Goal: Information Seeking & Learning: Learn about a topic

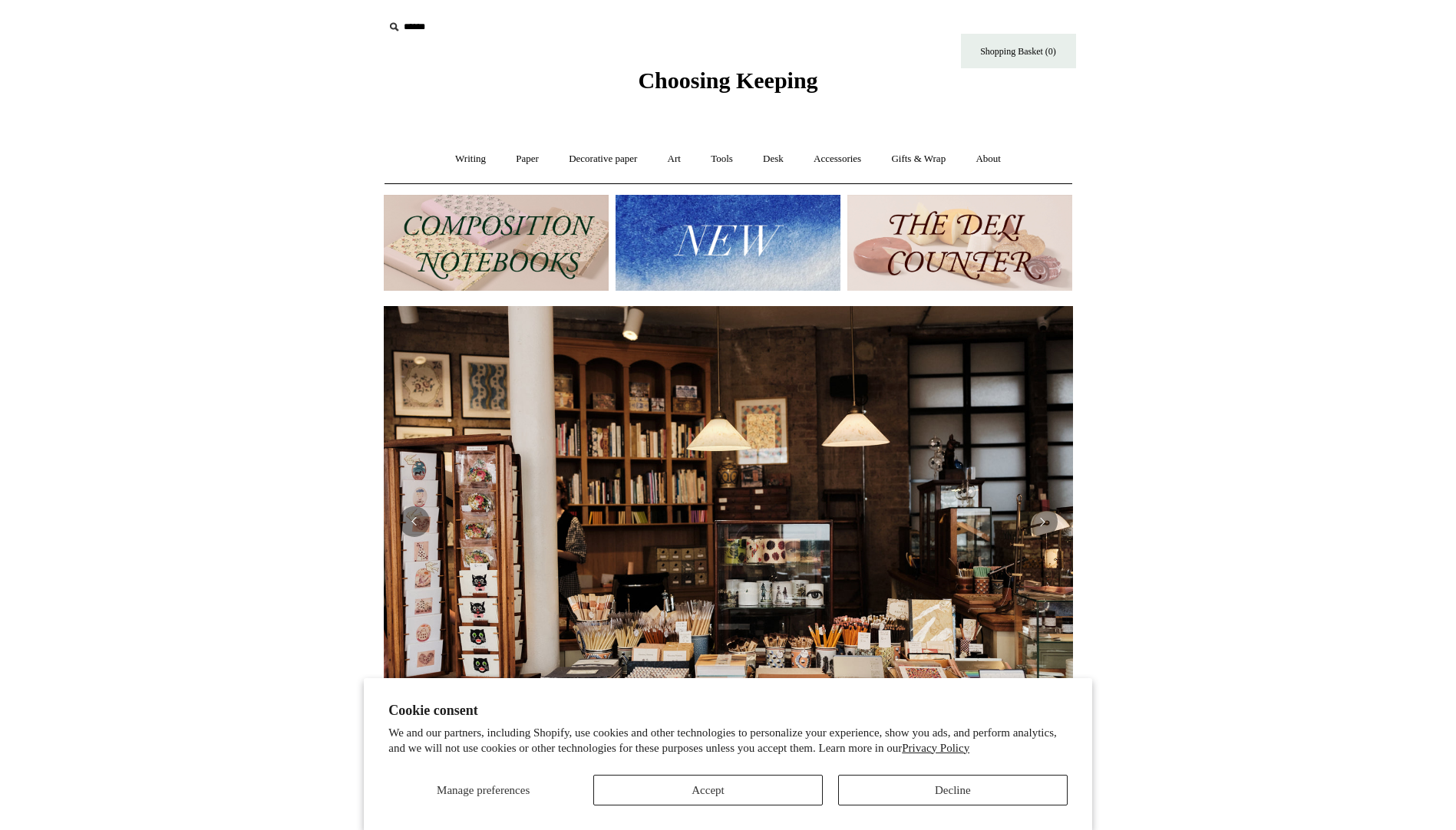
scroll to position [0, 1390]
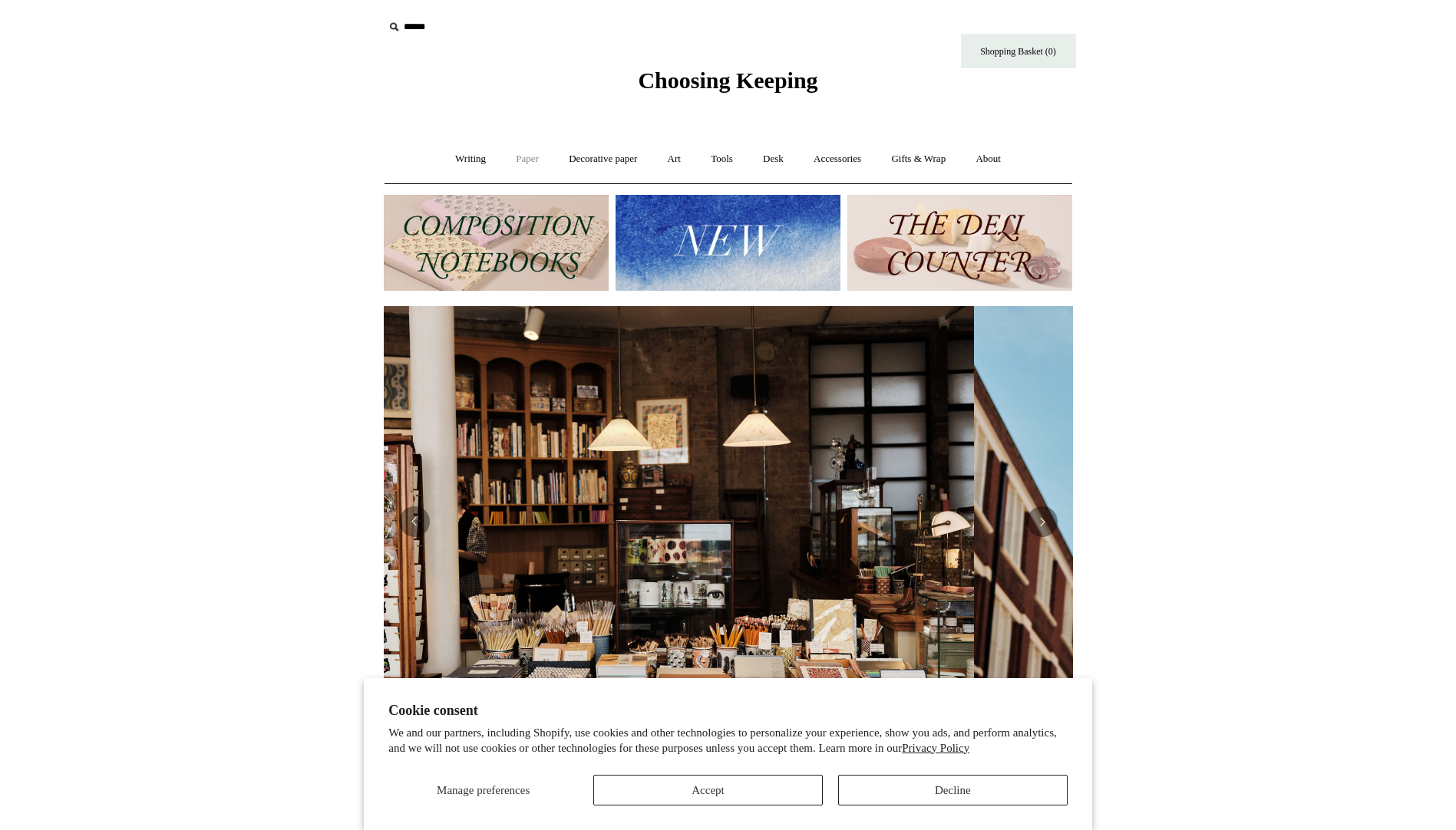
click at [507, 153] on link "Paper +" at bounding box center [527, 158] width 51 height 41
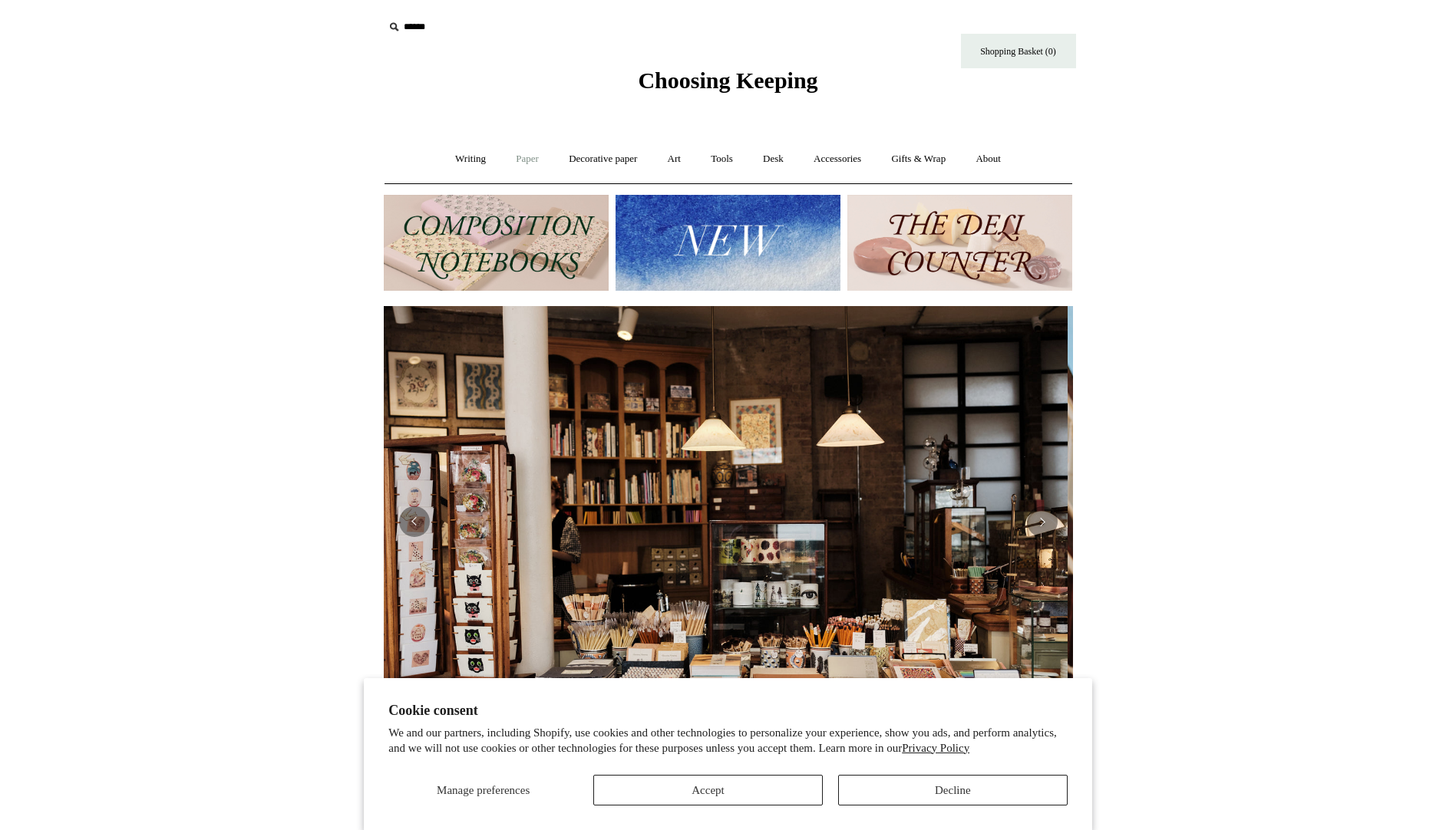
scroll to position [0, 0]
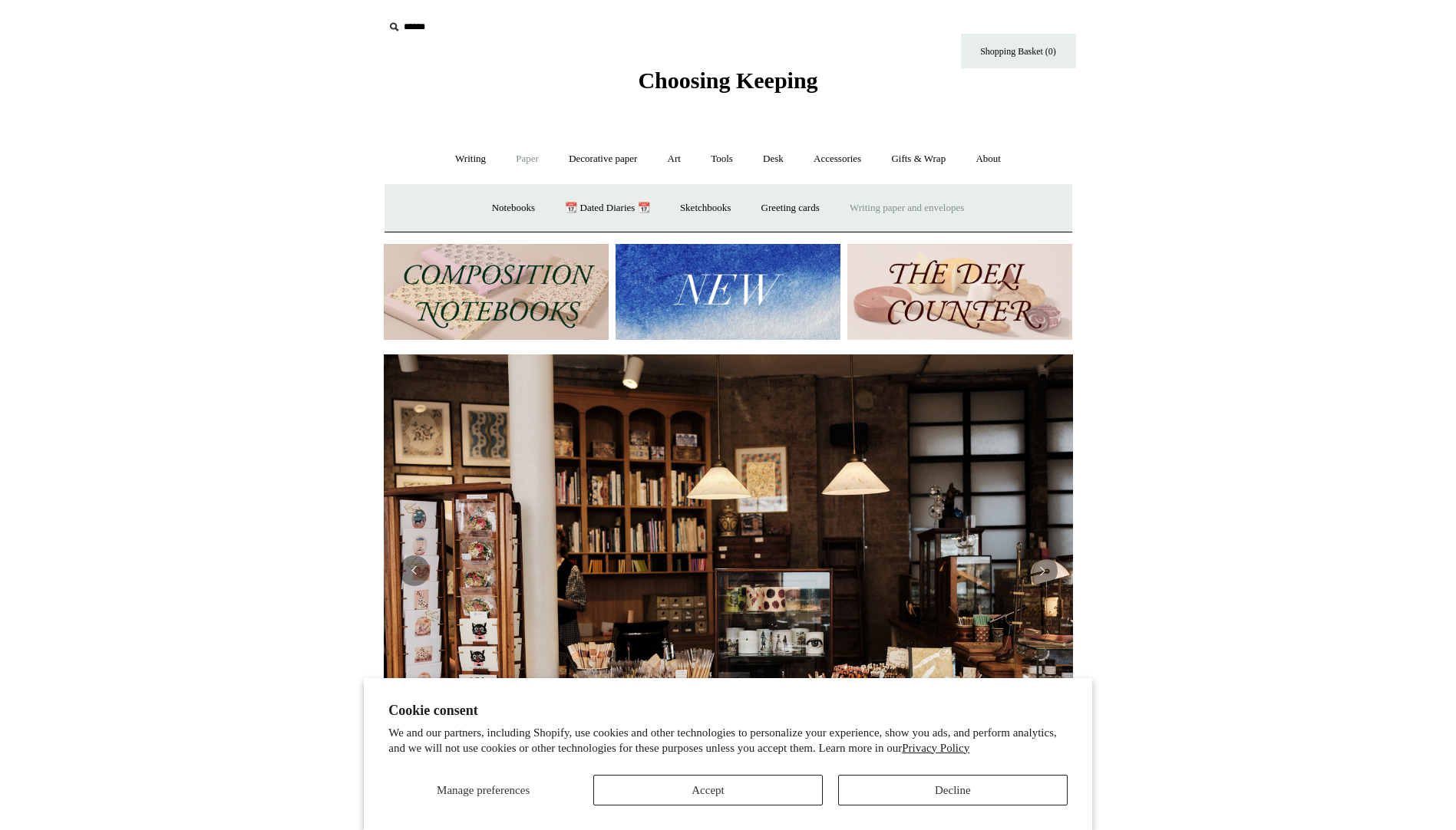
click at [922, 206] on link "Writing paper and envelopes +" at bounding box center [907, 208] width 142 height 41
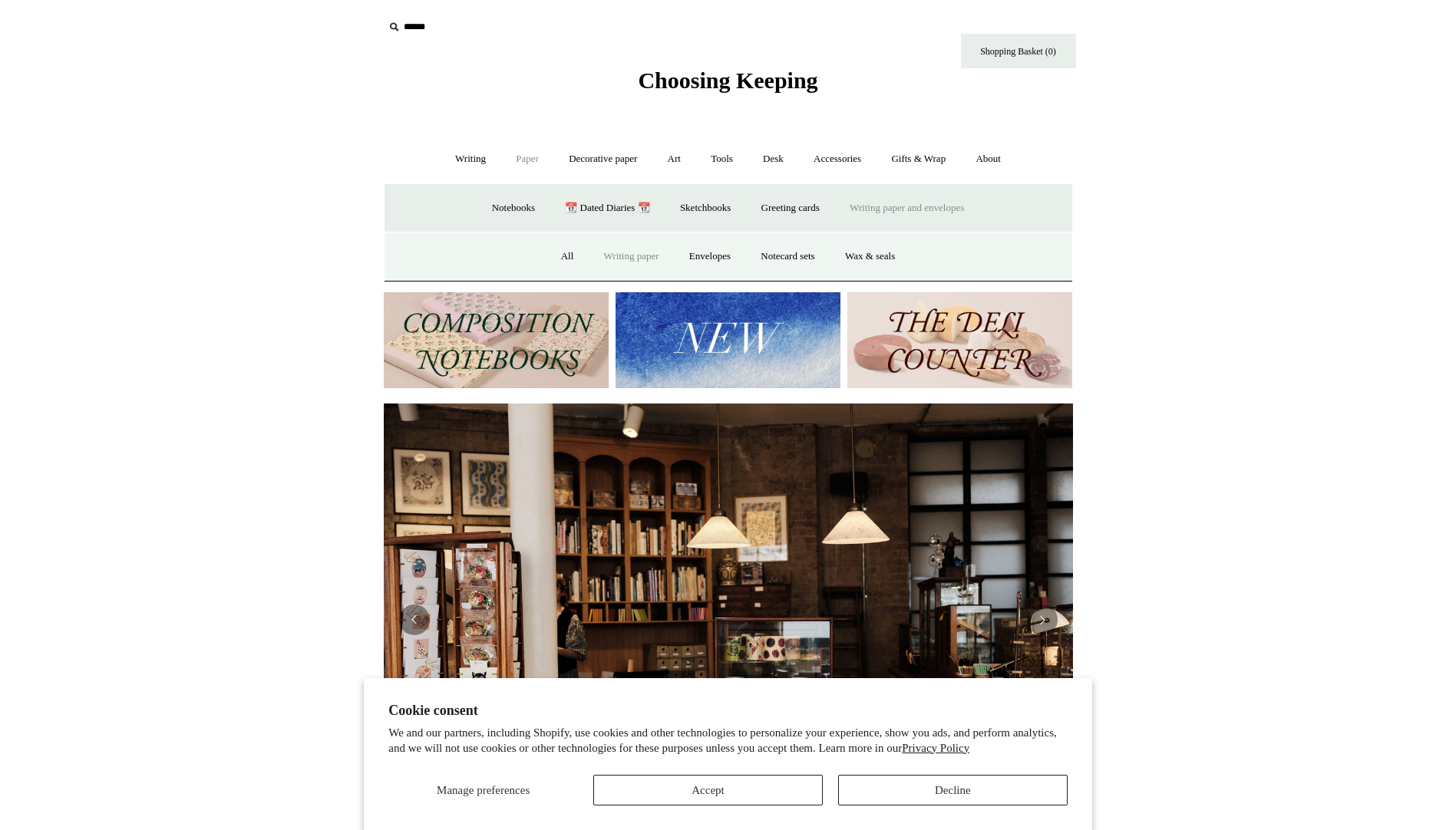
click at [621, 262] on link "Writing paper" at bounding box center [632, 256] width 83 height 41
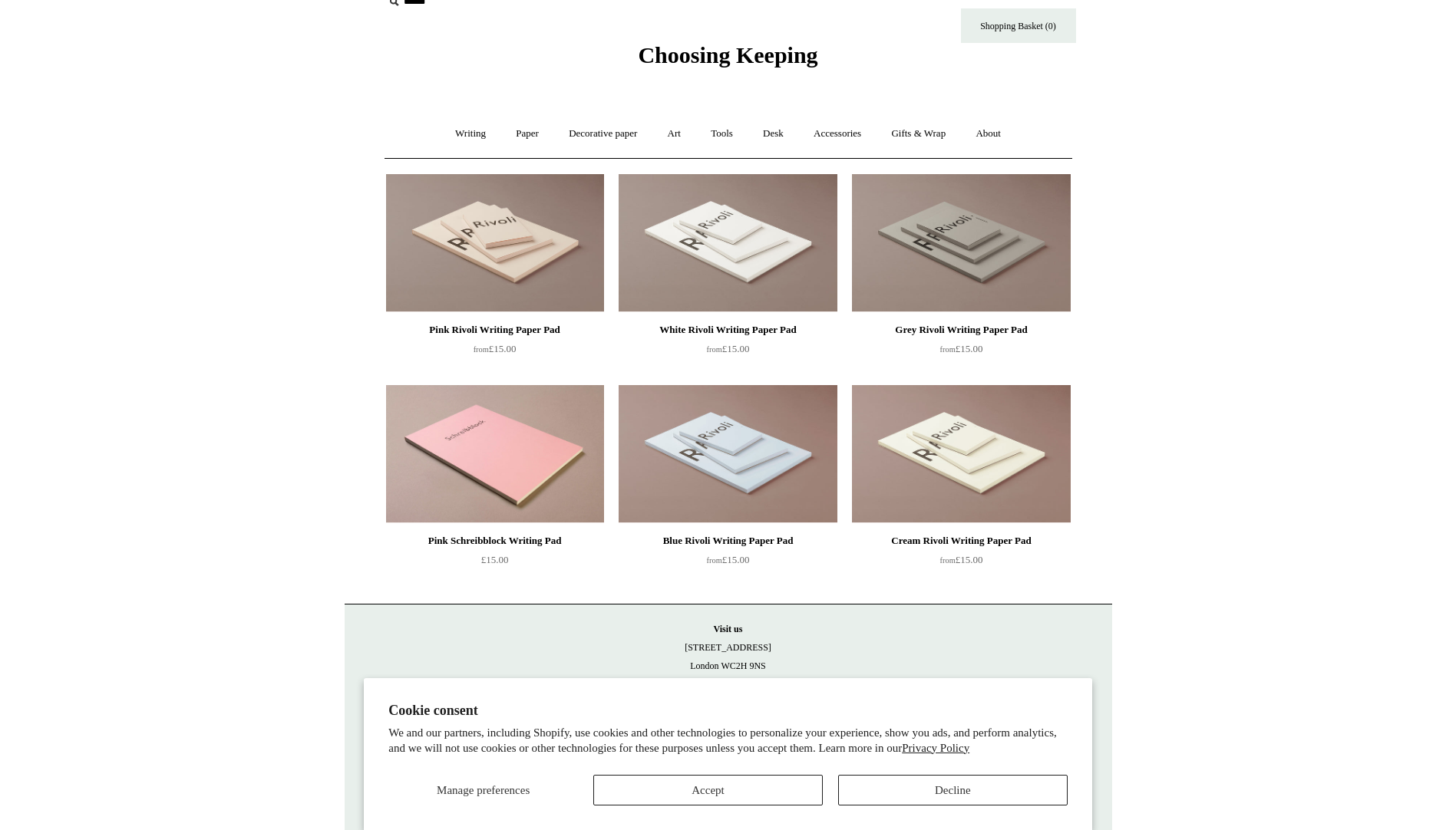
scroll to position [39, 0]
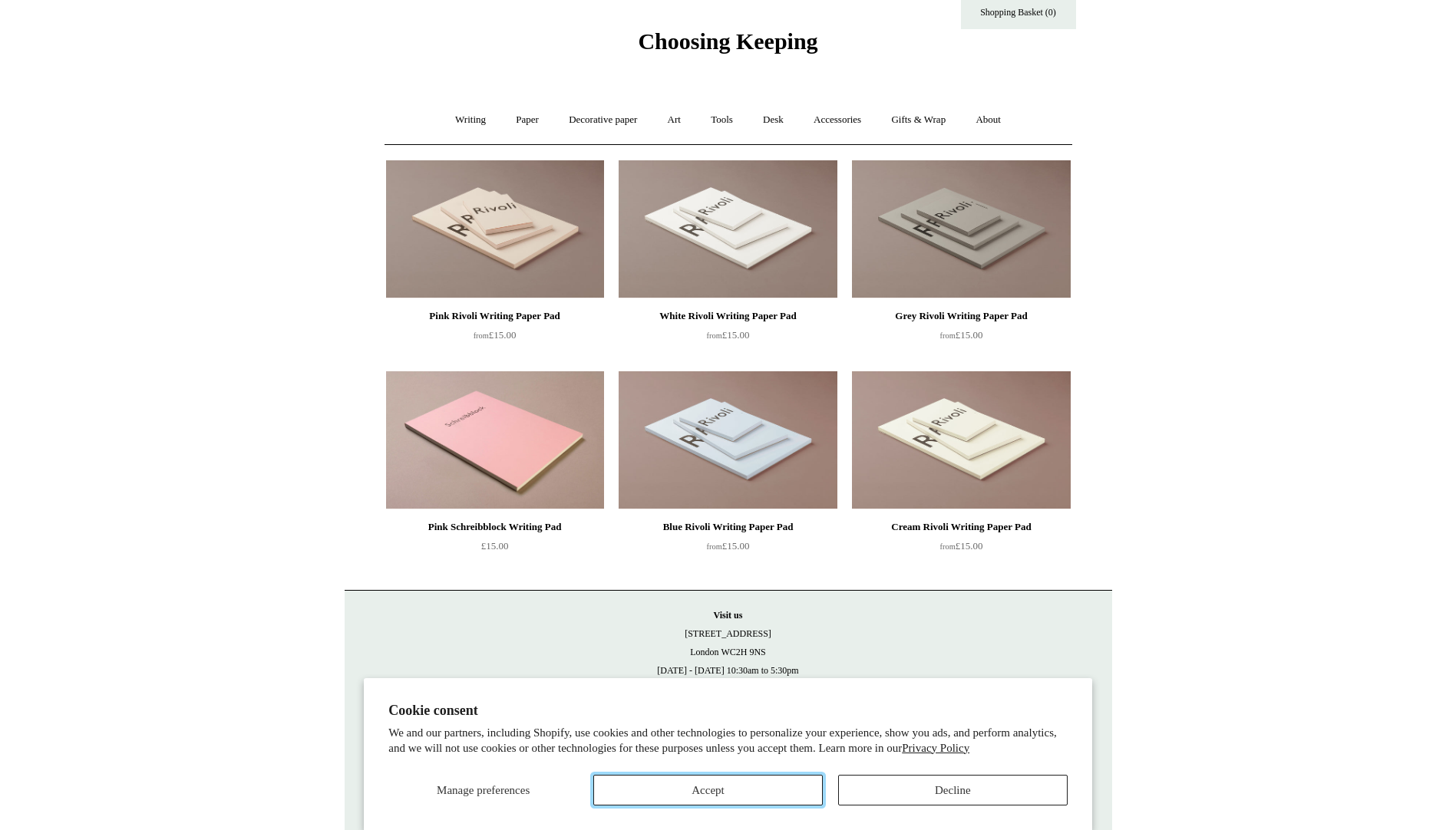
click at [803, 798] on button "Accept" at bounding box center [708, 790] width 230 height 31
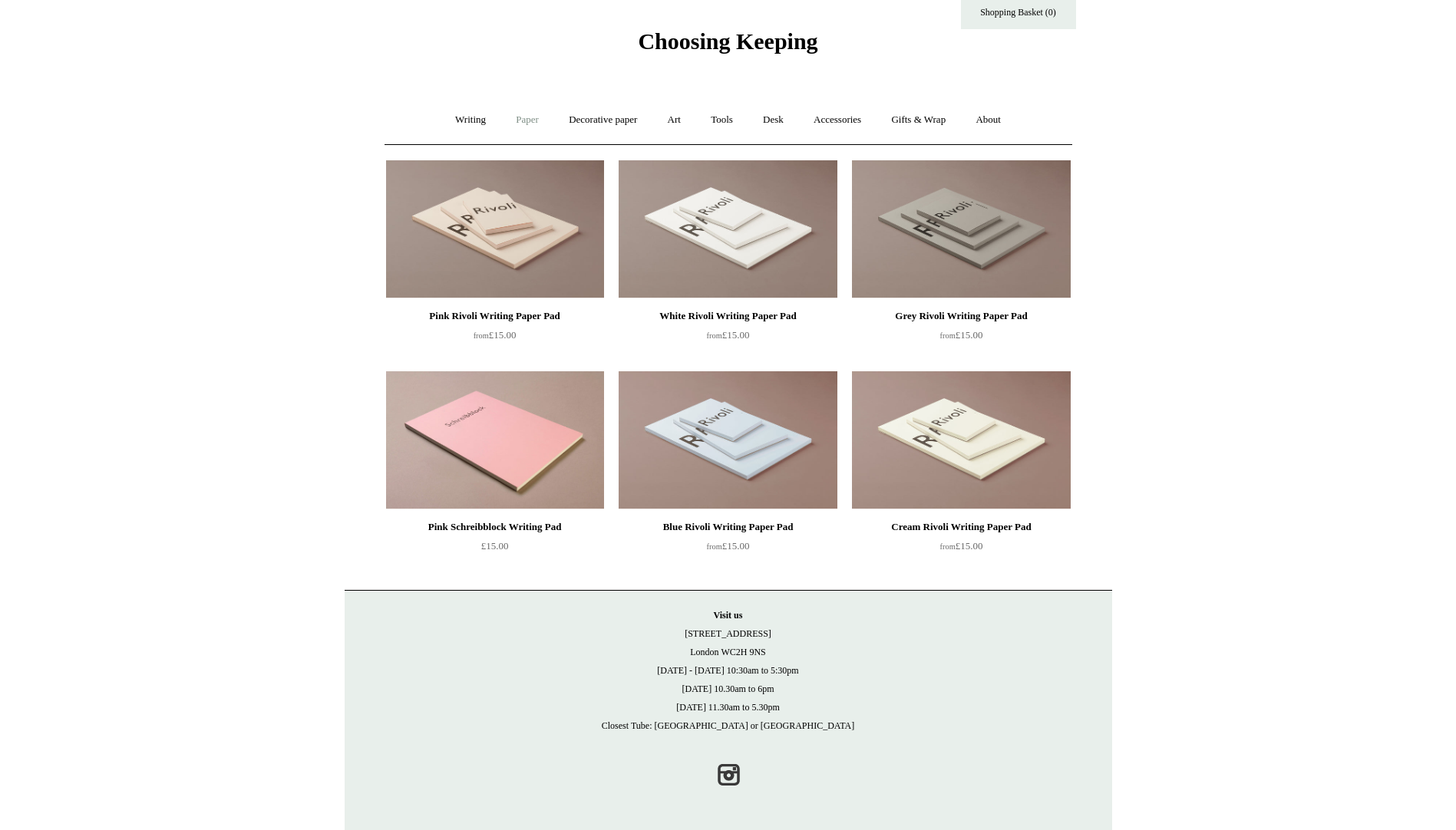
click at [525, 118] on link "Paper +" at bounding box center [527, 119] width 51 height 41
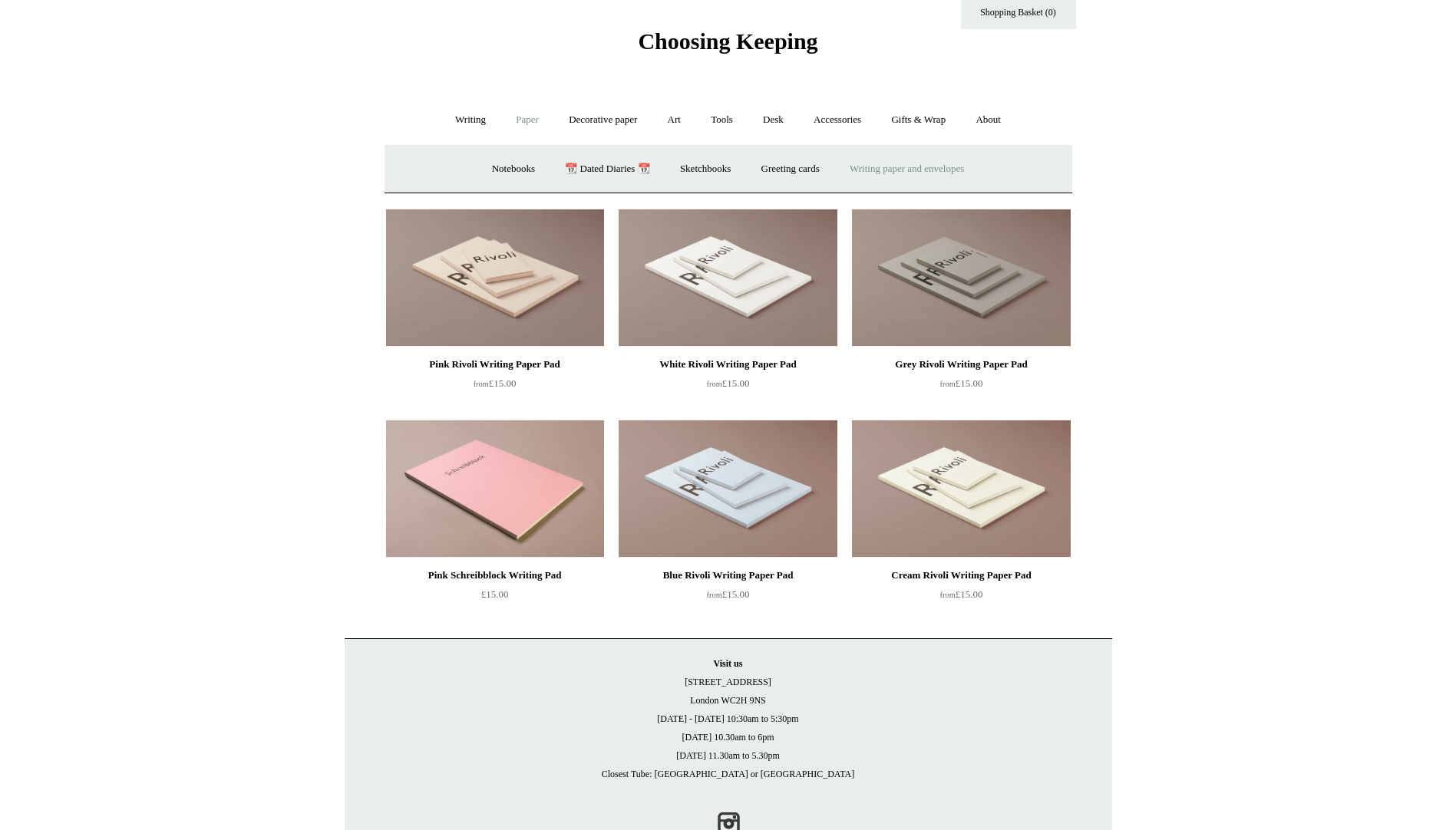
click at [879, 169] on link "Writing paper and envelopes +" at bounding box center [907, 169] width 142 height 41
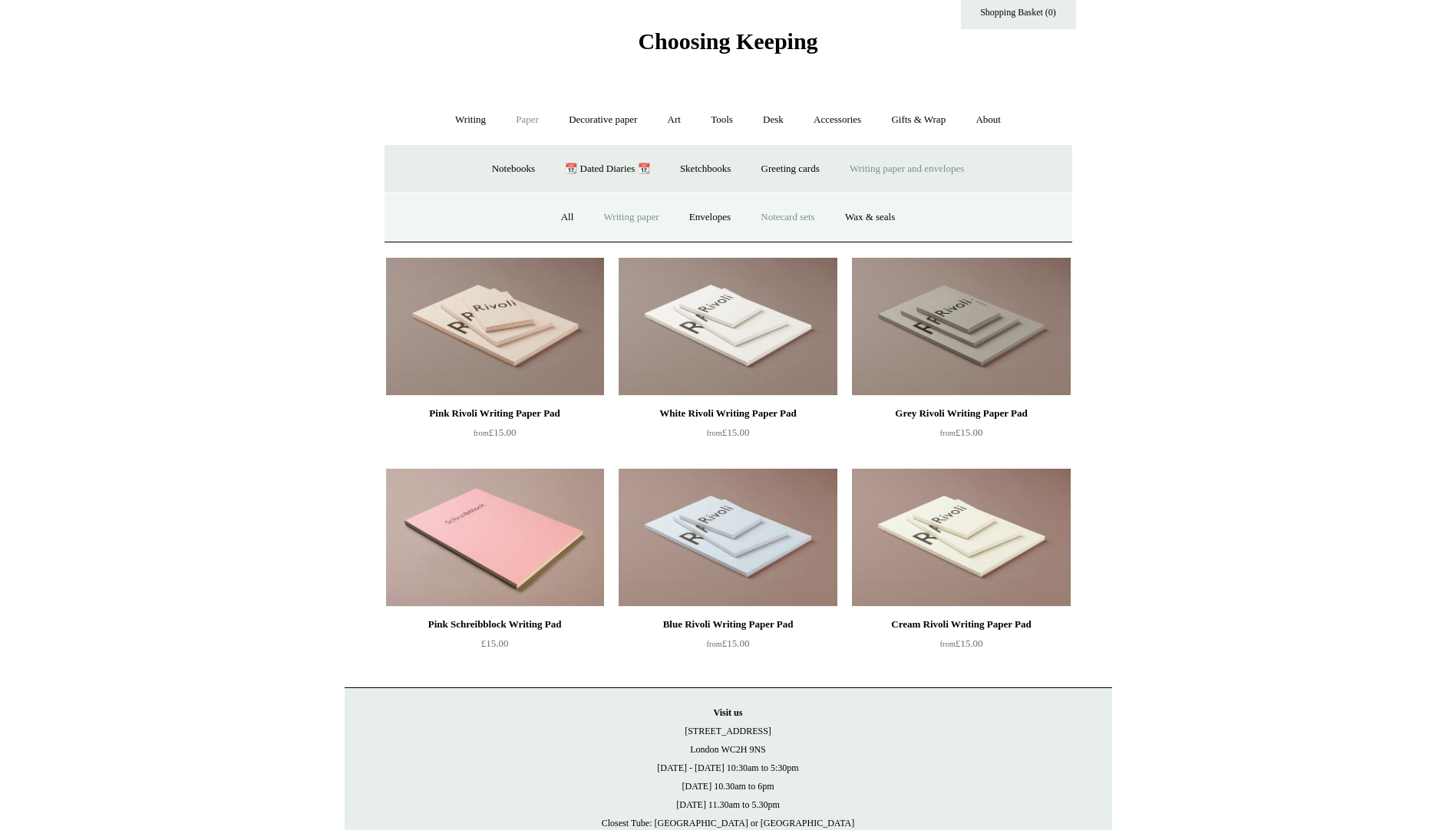
click at [785, 217] on link "Notecard sets" at bounding box center [787, 217] width 81 height 41
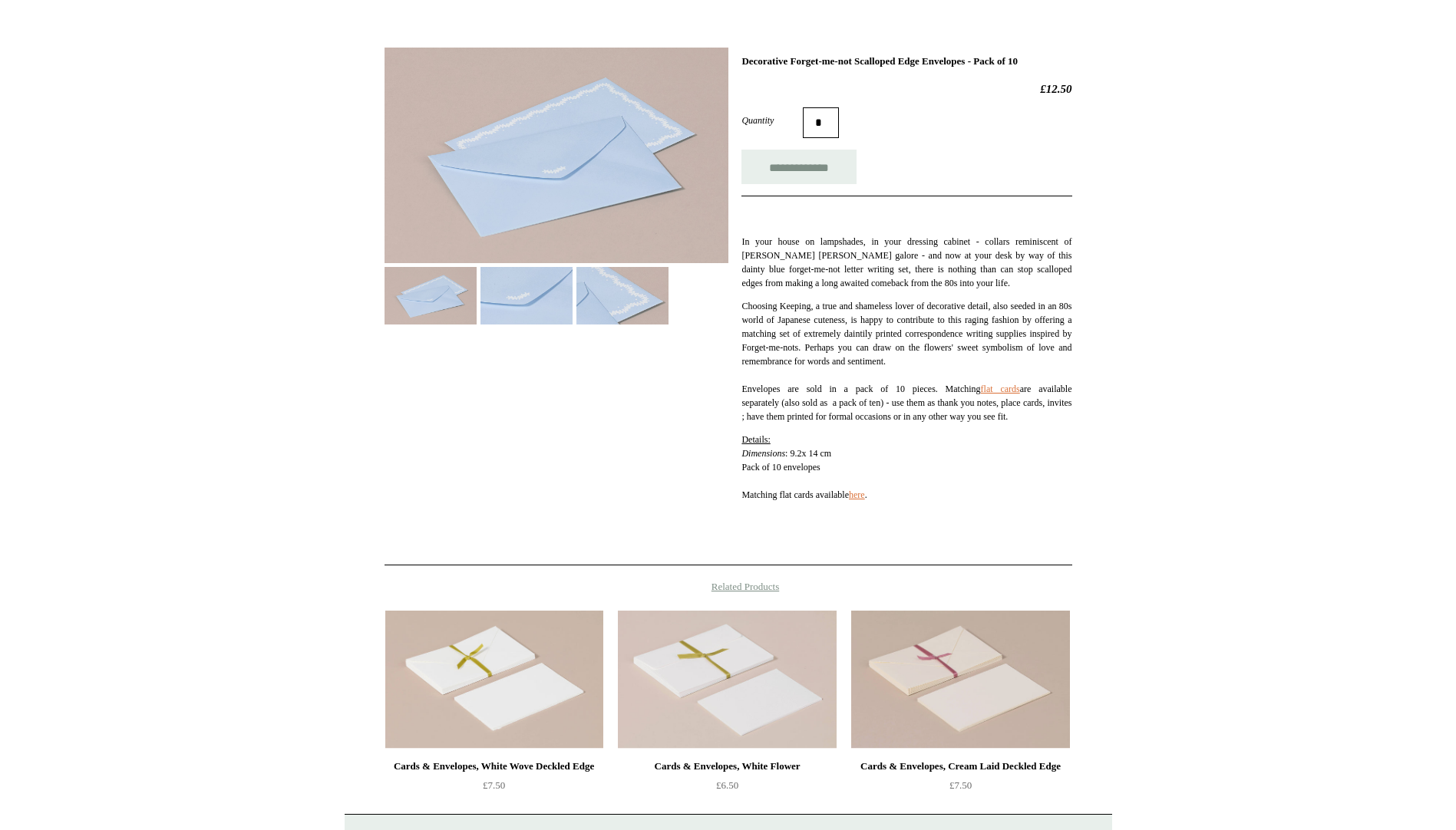
scroll to position [384, 0]
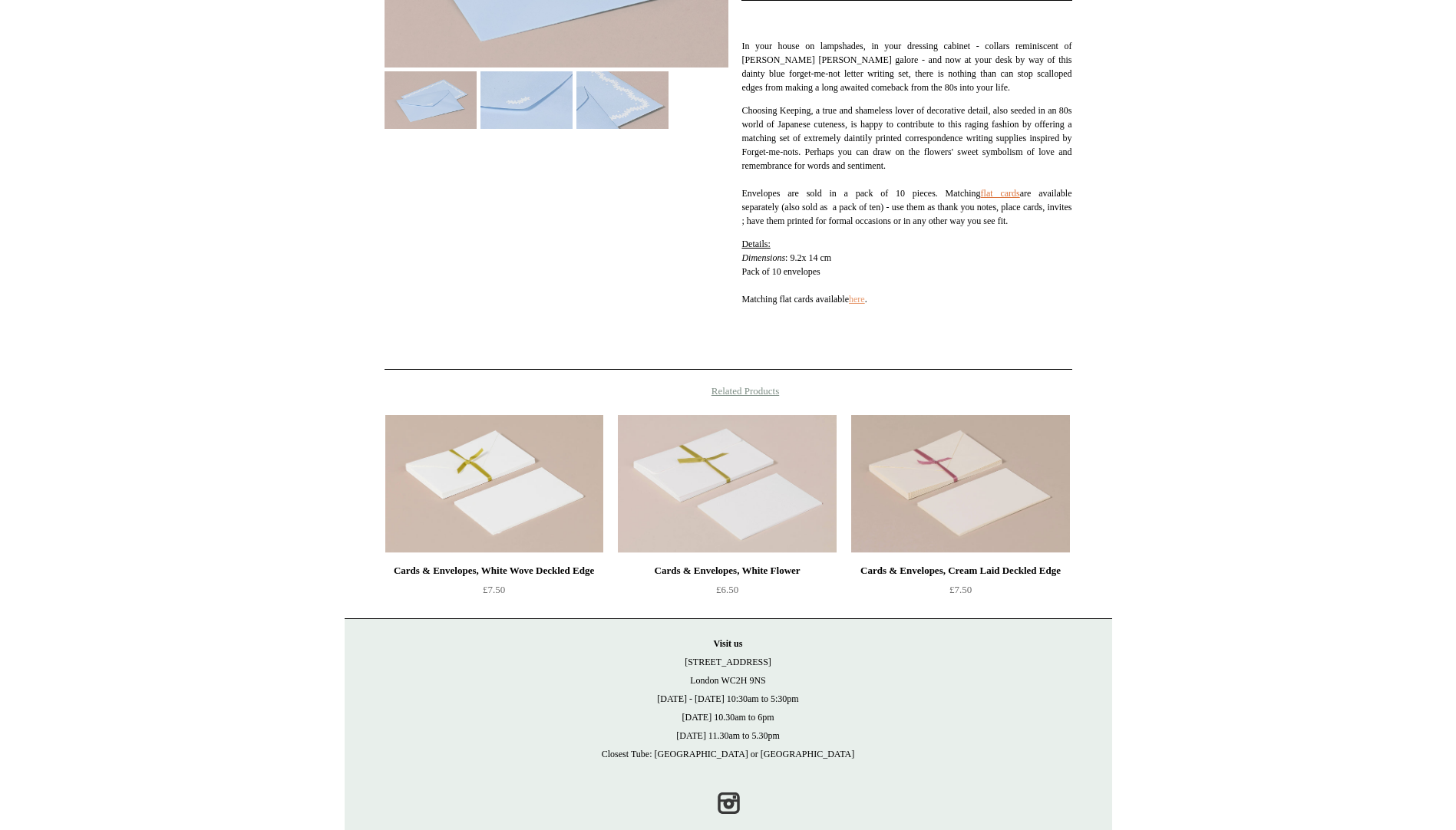
click at [865, 303] on link "here" at bounding box center [856, 299] width 16 height 11
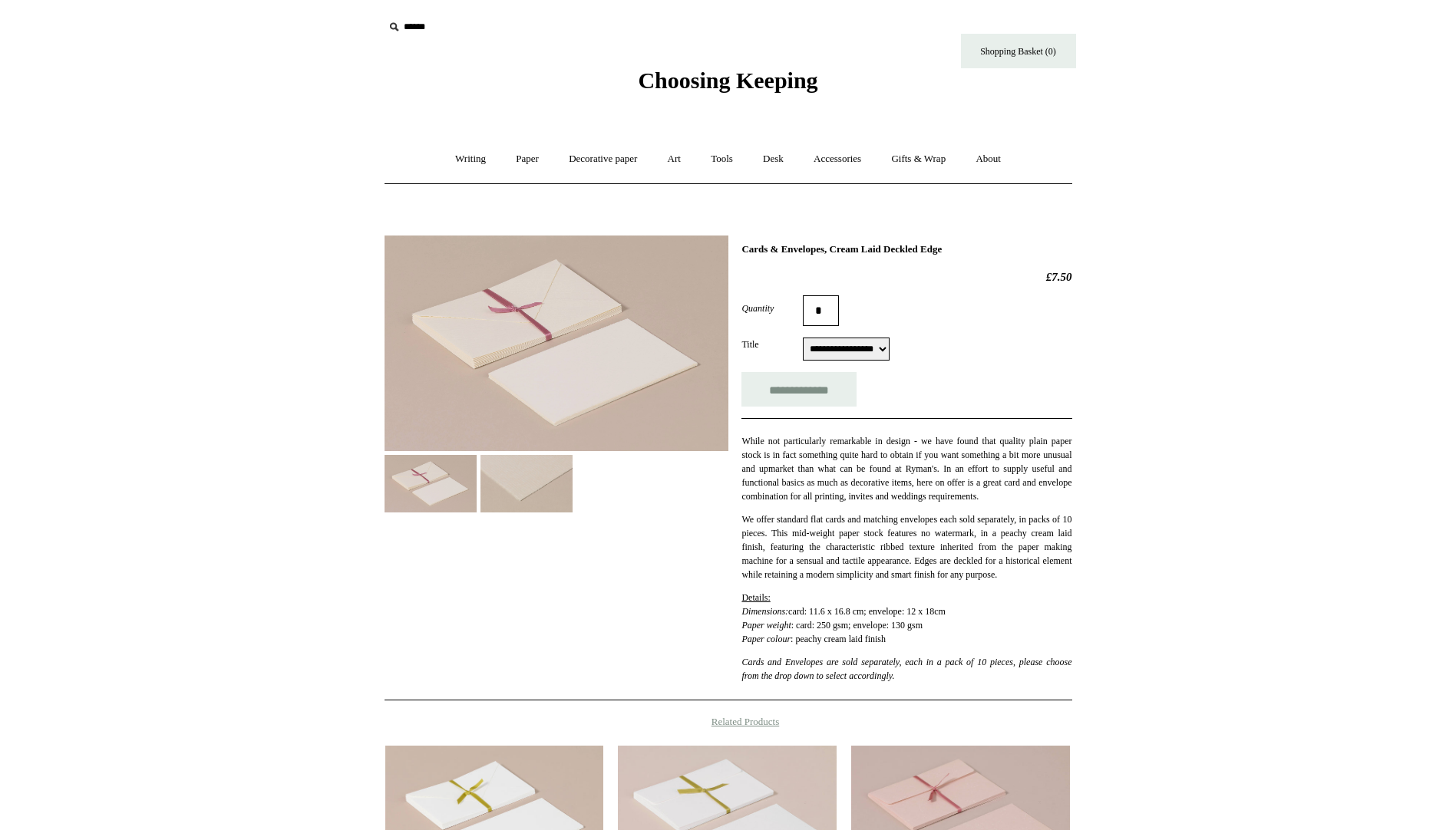
select select "**********"
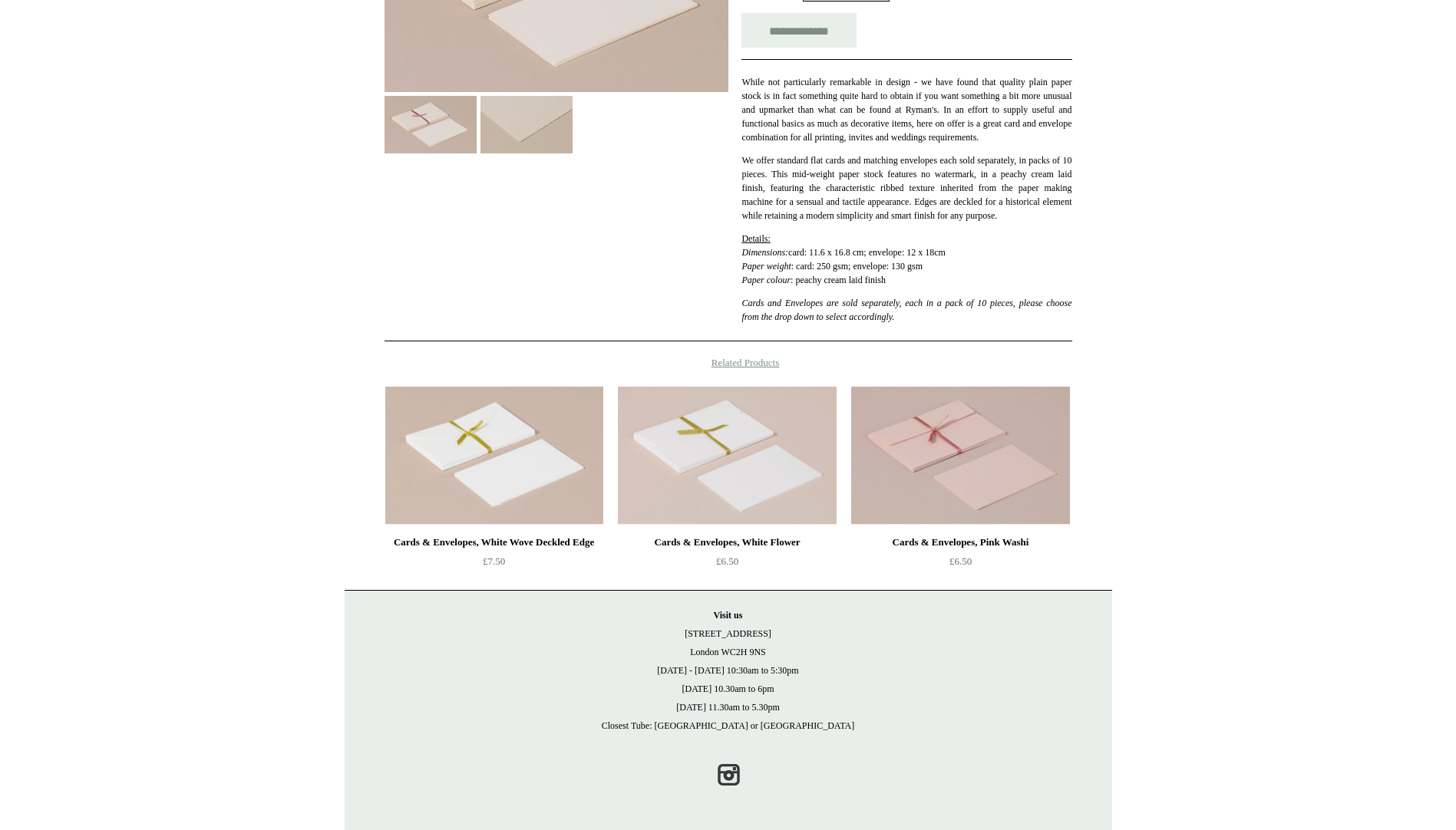
scroll to position [387, 0]
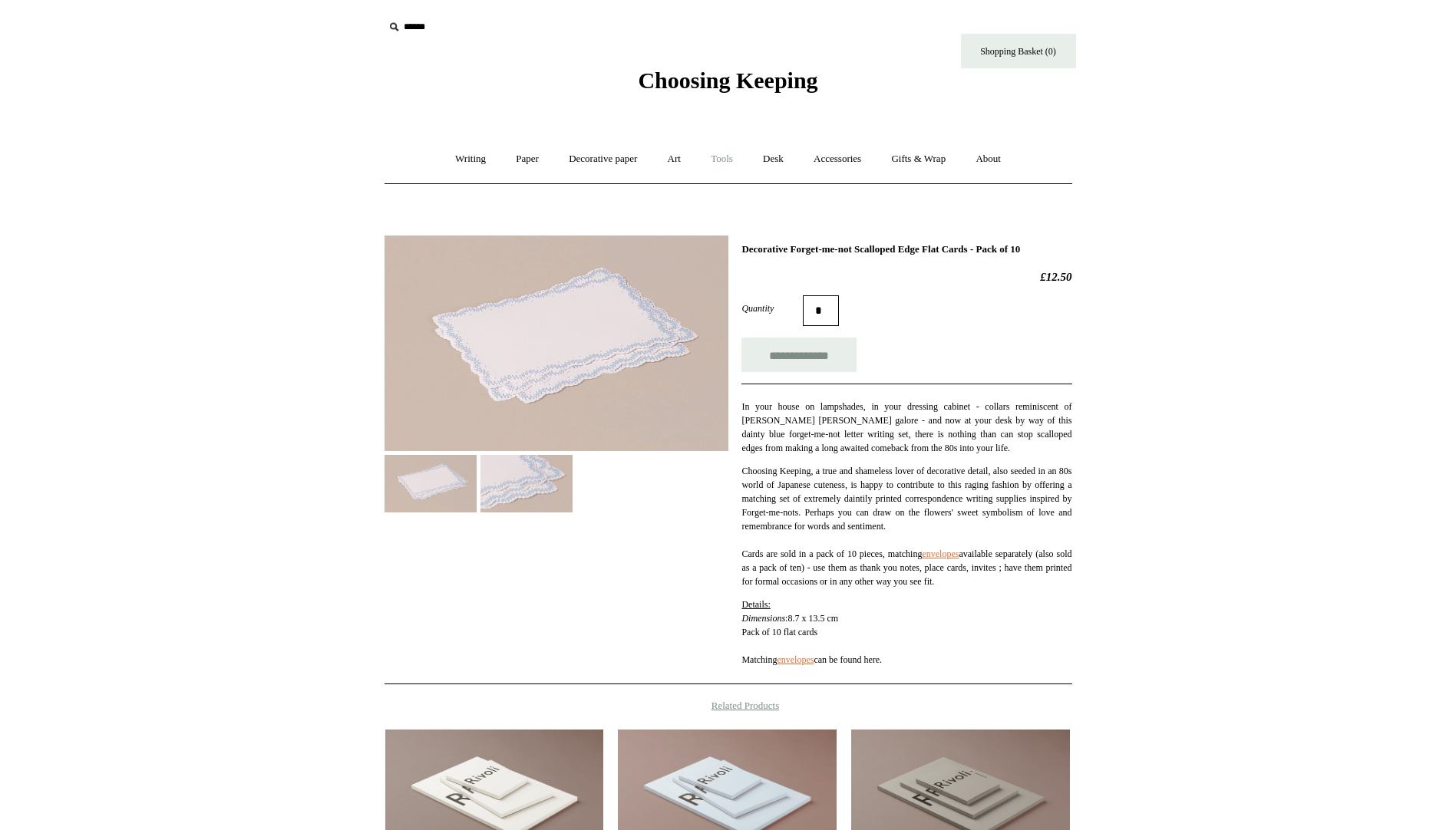
click at [704, 156] on link "Tools +" at bounding box center [722, 158] width 50 height 41
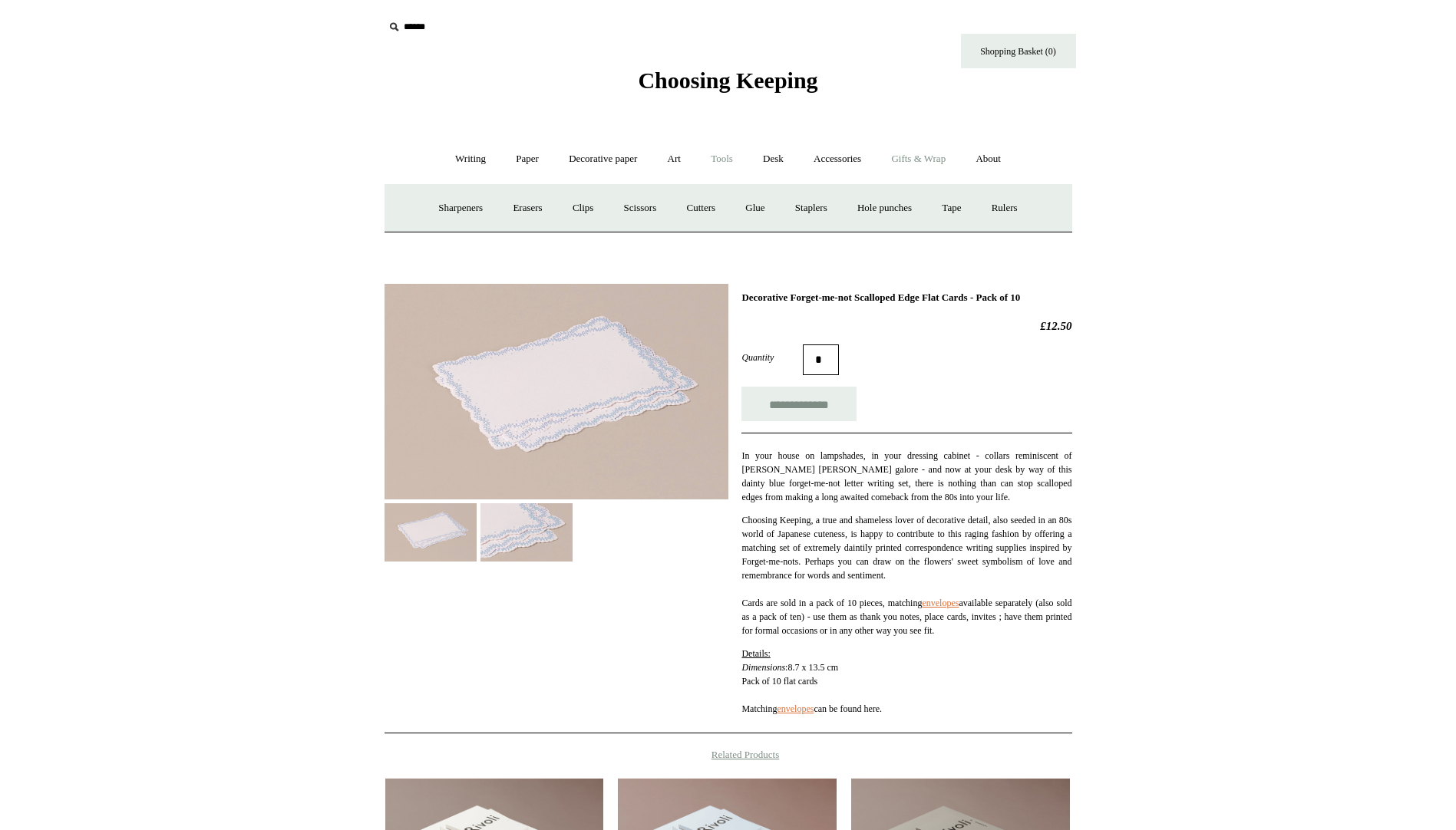
click at [933, 170] on link "Gifts & Wrap +" at bounding box center [918, 158] width 82 height 41
click at [903, 211] on link "Stickers" at bounding box center [889, 208] width 60 height 41
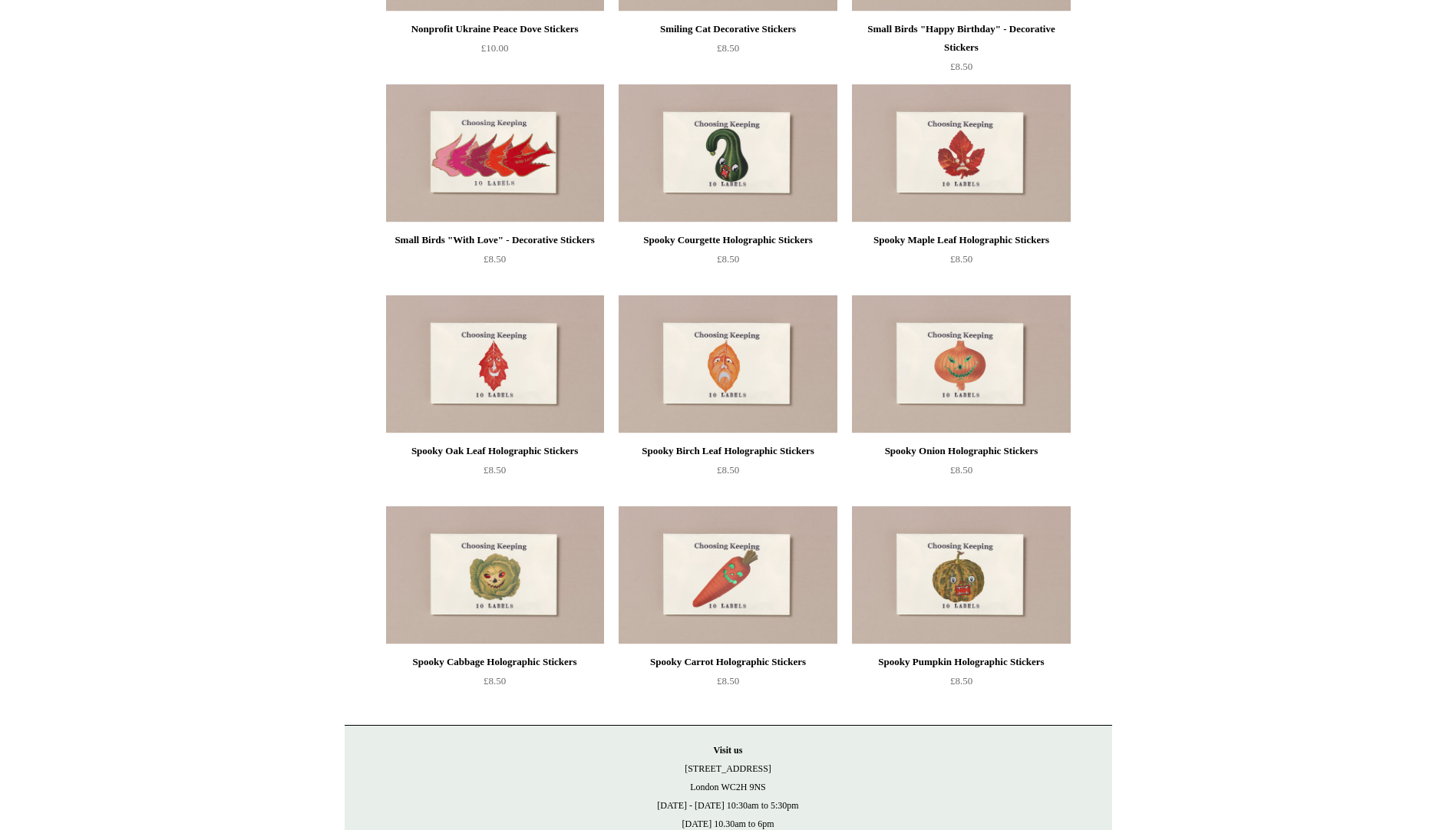
scroll to position [672, 0]
